Goal: Task Accomplishment & Management: Manage account settings

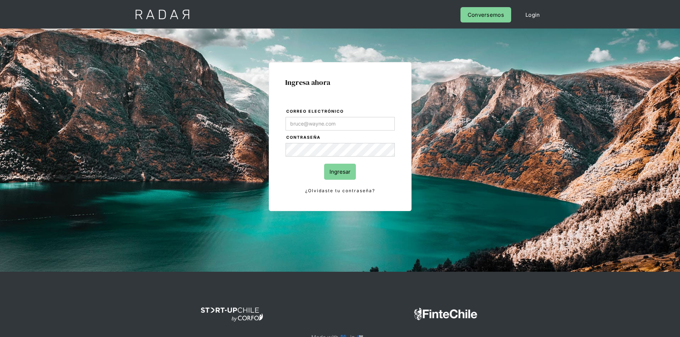
type input "Evans@prontopaga.com"
